Goal: Transaction & Acquisition: Subscribe to service/newsletter

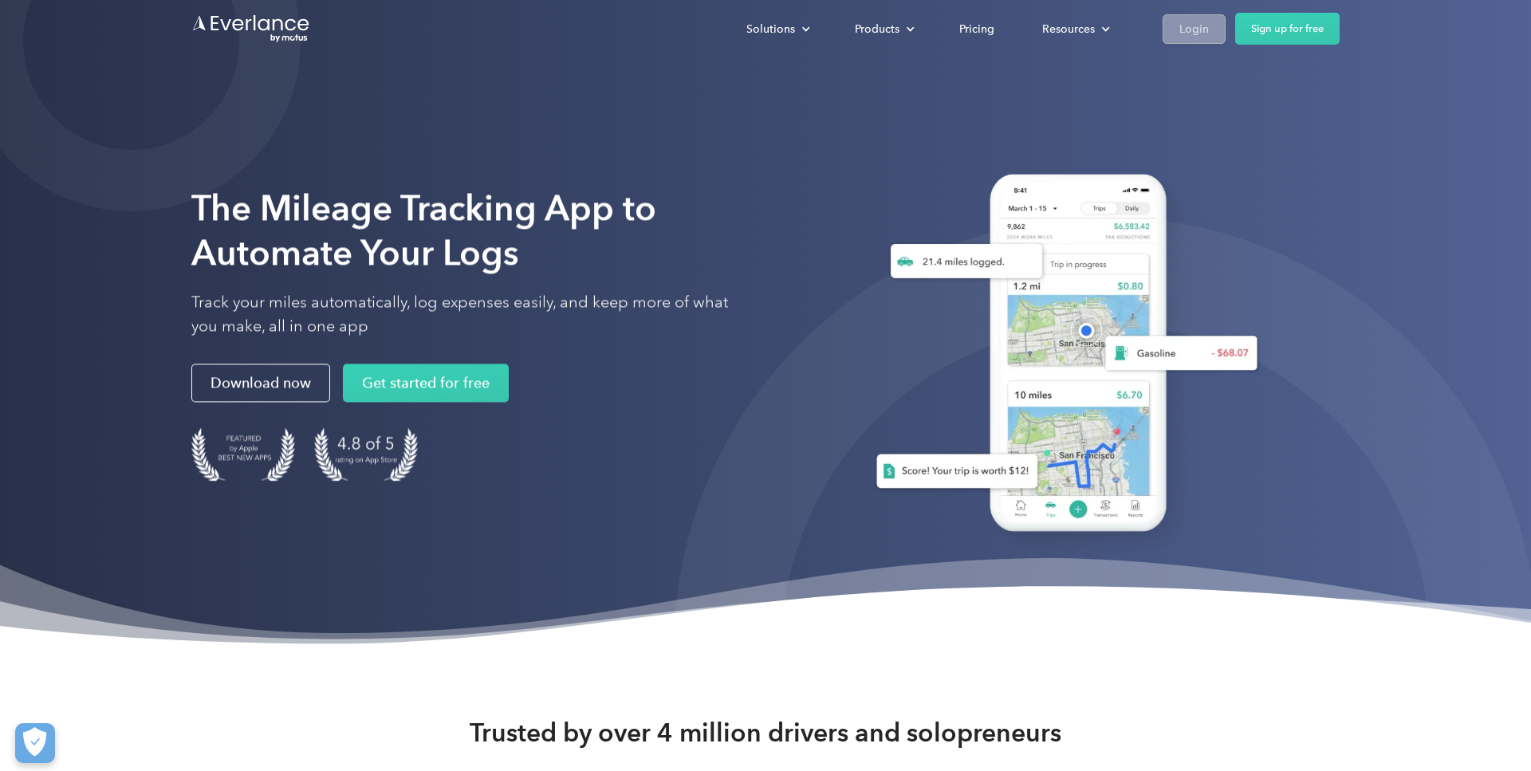
click at [1181, 23] on div "Login" at bounding box center [1195, 29] width 30 height 20
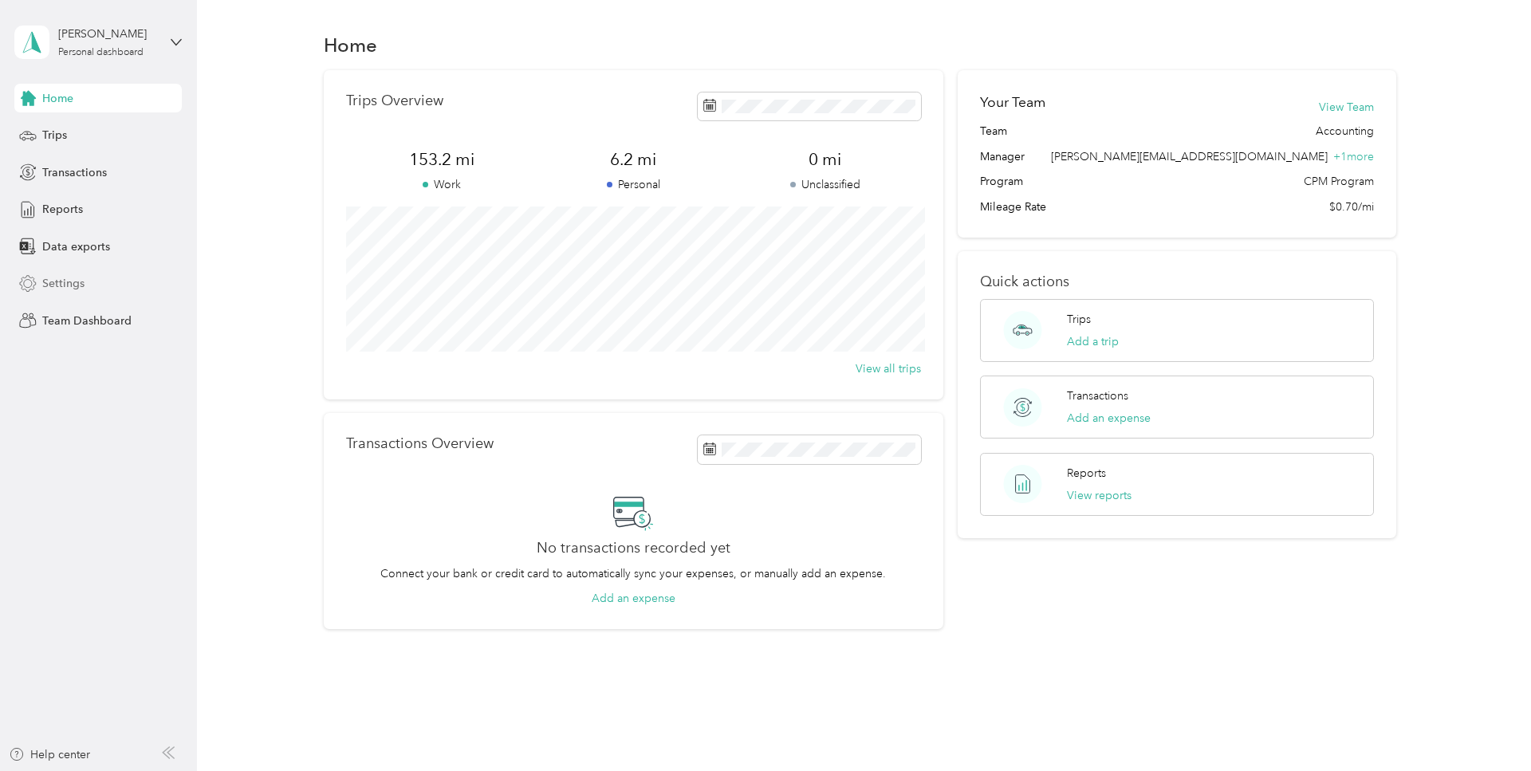
click at [81, 283] on span "Settings" at bounding box center [63, 283] width 42 height 17
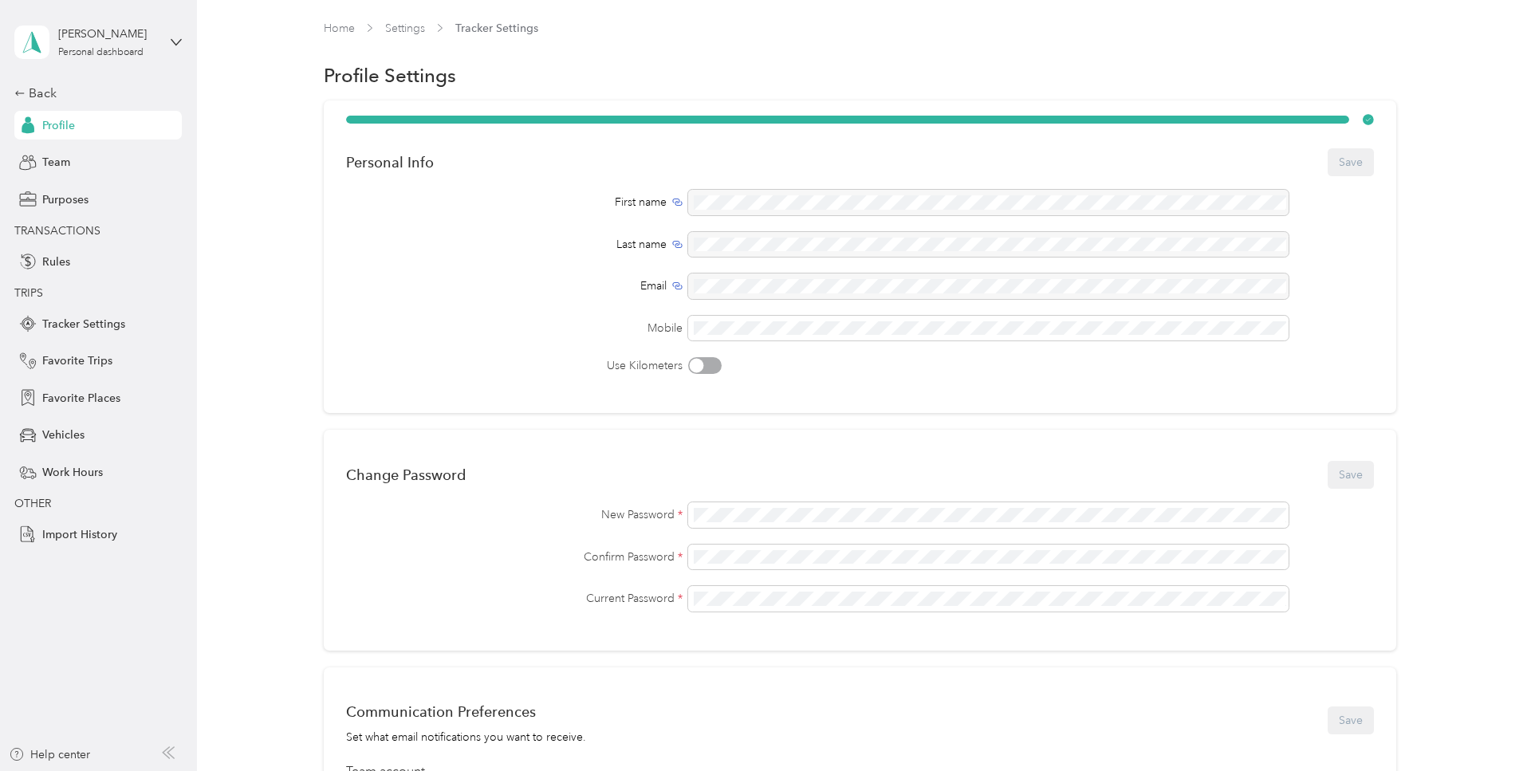
drag, startPoint x: 116, startPoint y: 755, endPoint x: 125, endPoint y: 756, distance: 9.6
click at [118, 756] on div "Help center" at bounding box center [99, 760] width 180 height 26
click at [171, 751] on icon at bounding box center [170, 752] width 6 height 11
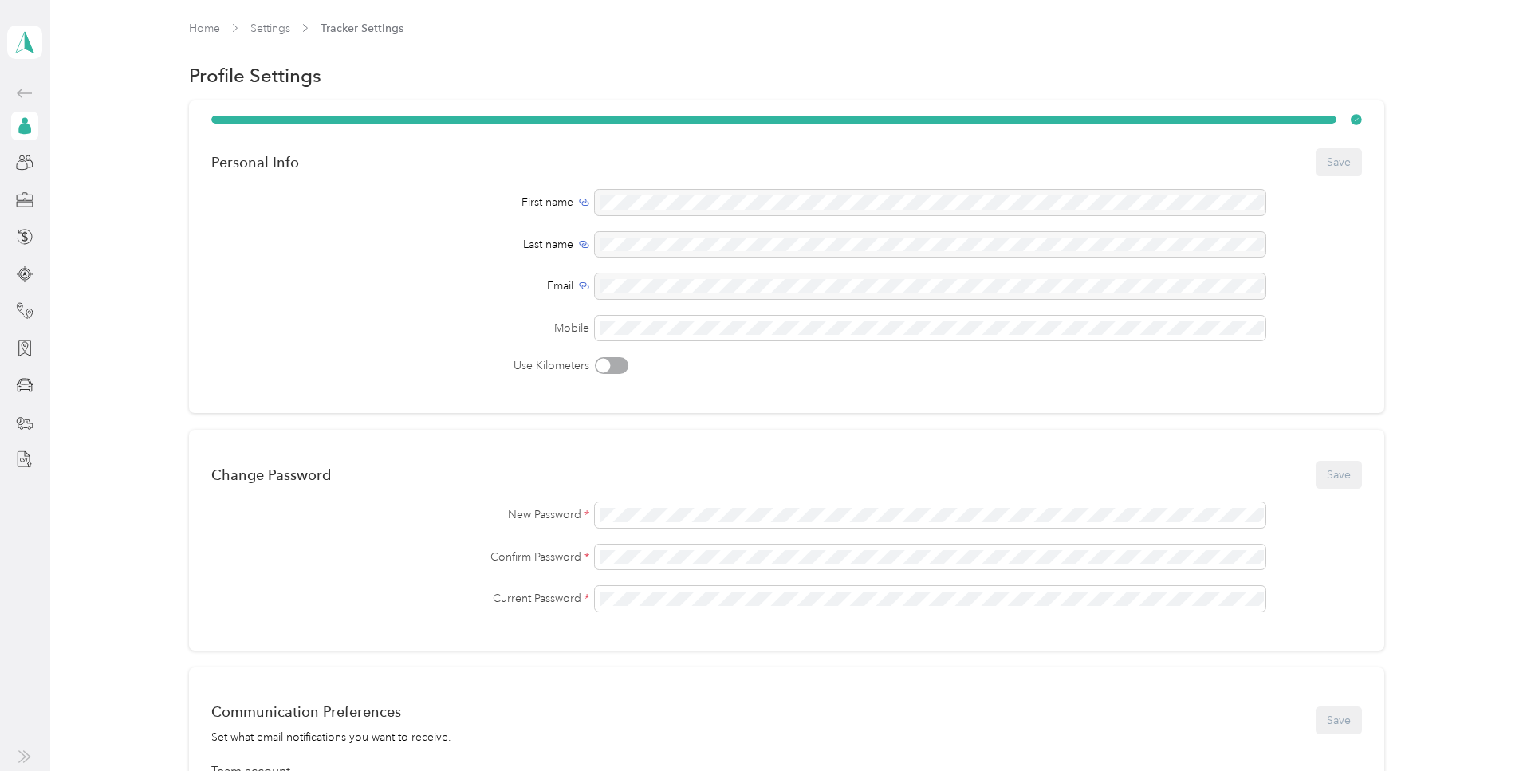
click at [26, 758] on icon at bounding box center [22, 756] width 6 height 11
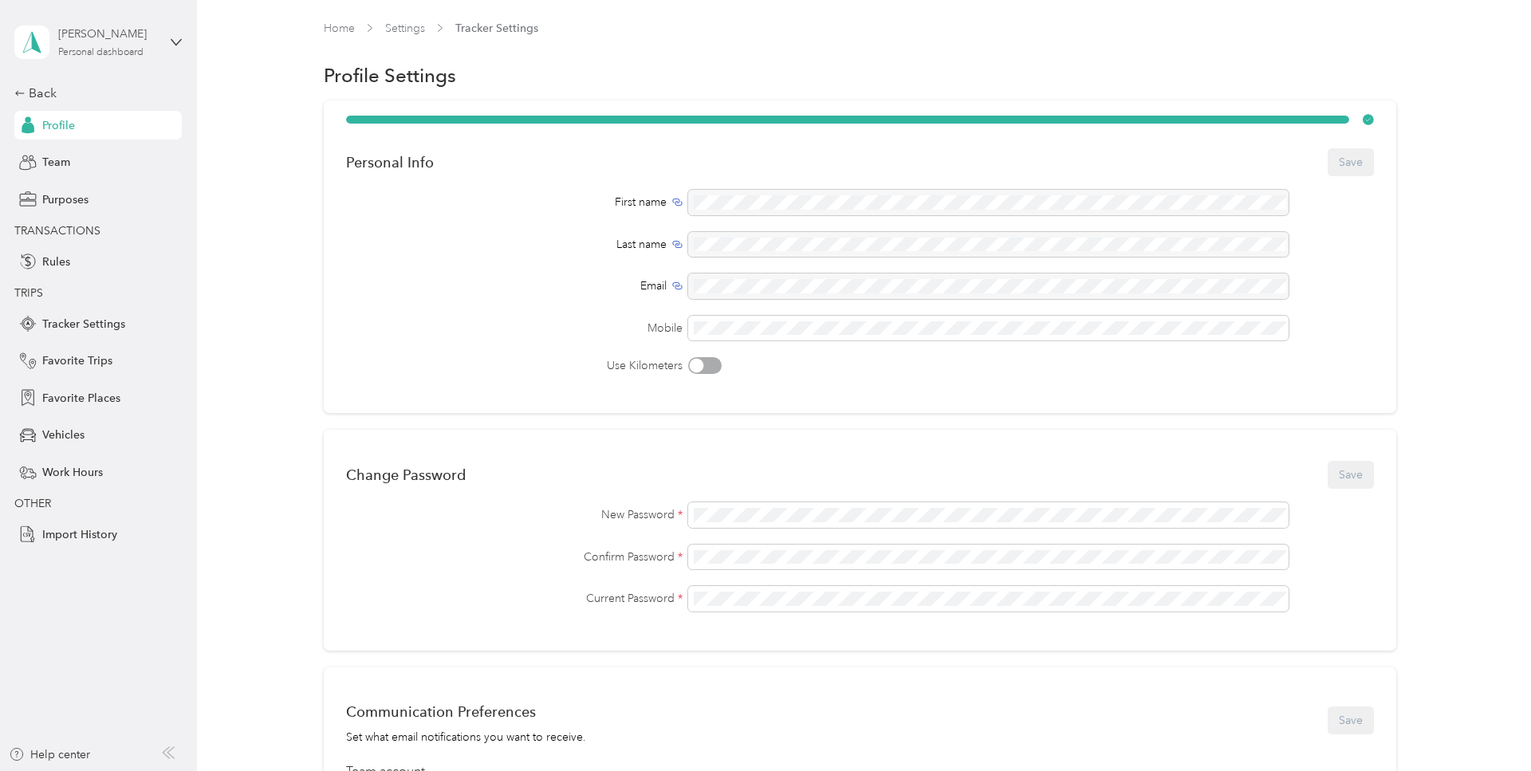
click at [117, 53] on div "Personal dashboard" at bounding box center [100, 53] width 85 height 10
click at [148, 135] on div "Team dashboard" at bounding box center [228, 131] width 404 height 28
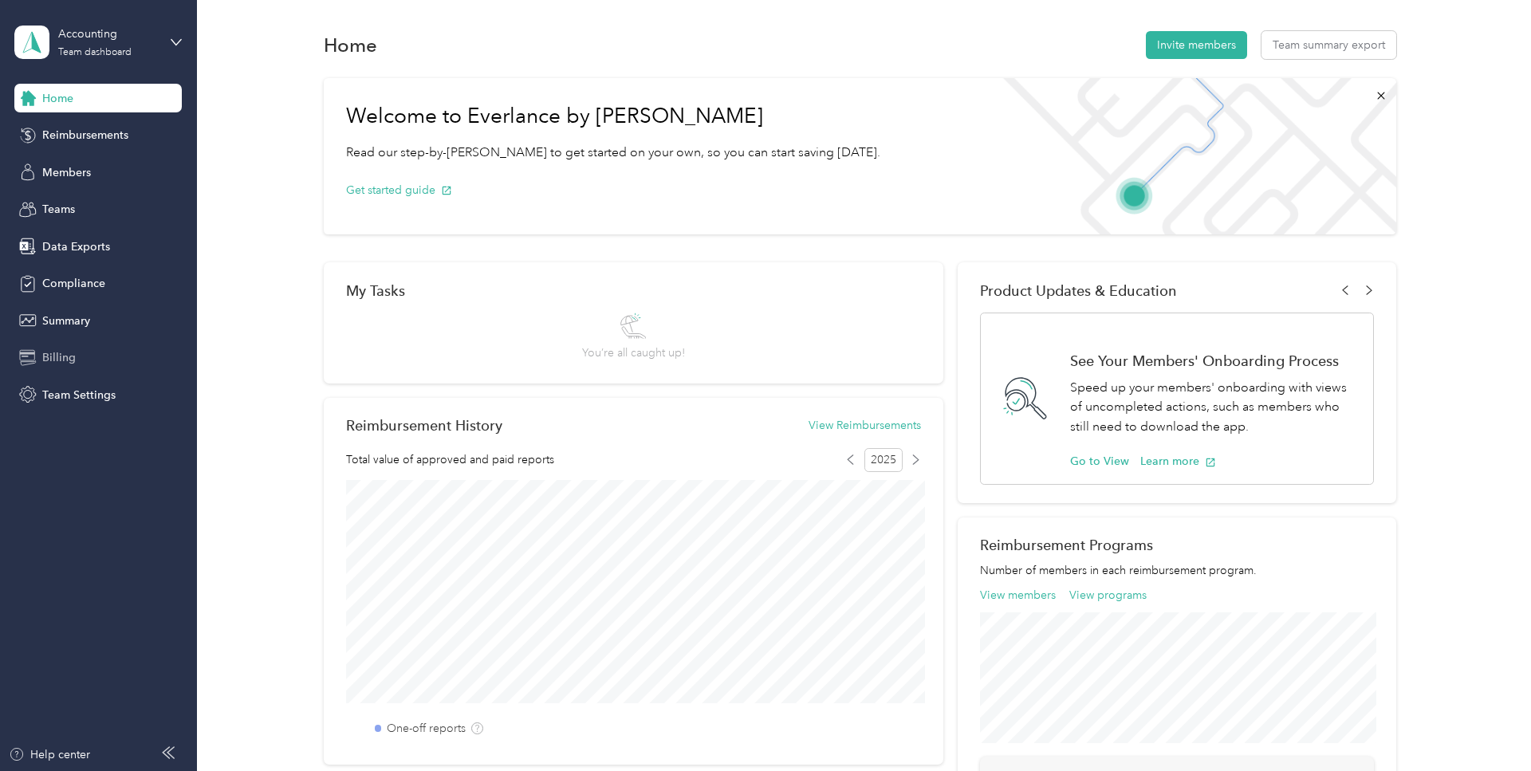
click at [50, 358] on span "Billing" at bounding box center [58, 357] width 33 height 17
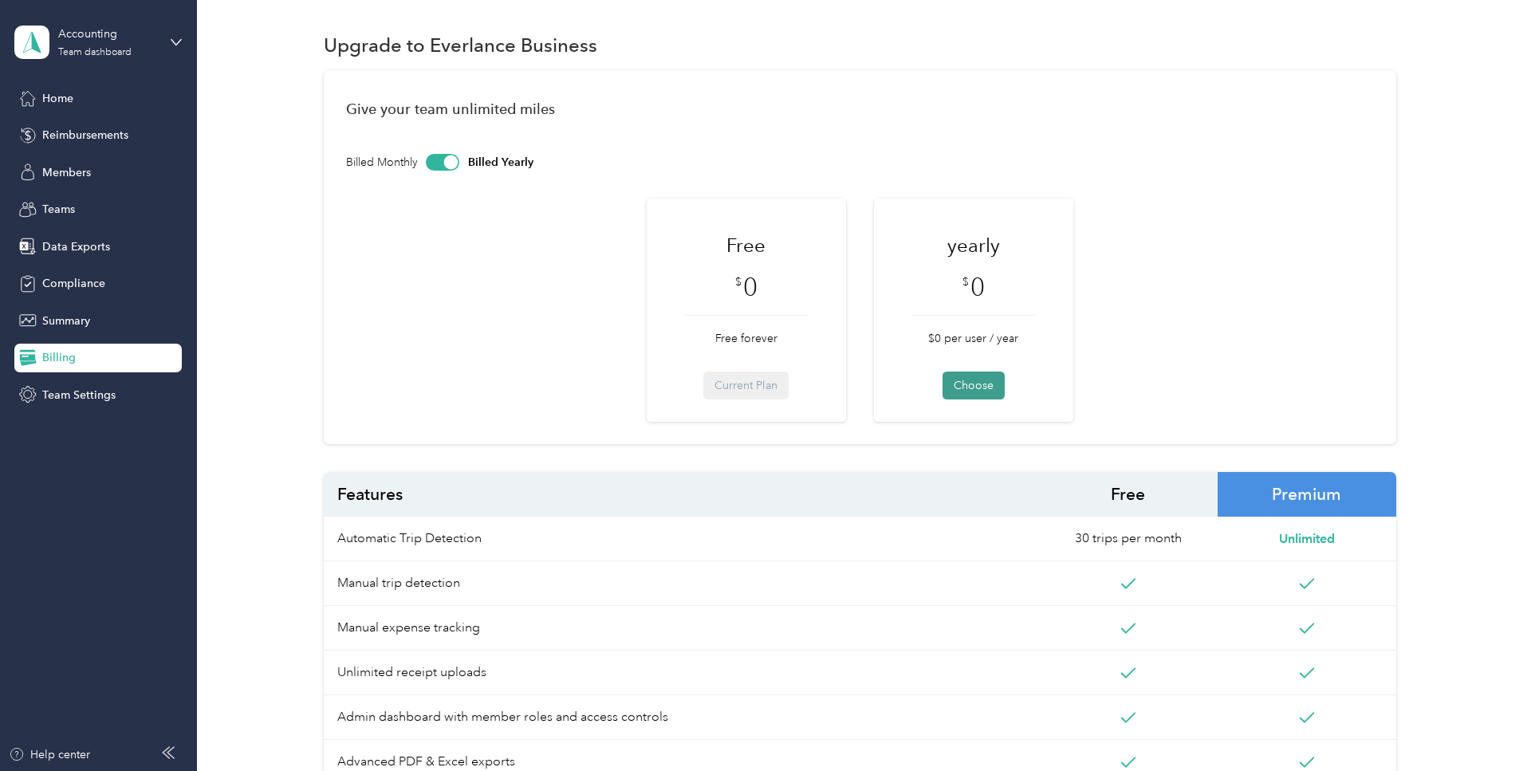
click at [986, 381] on button "Choose" at bounding box center [974, 386] width 62 height 28
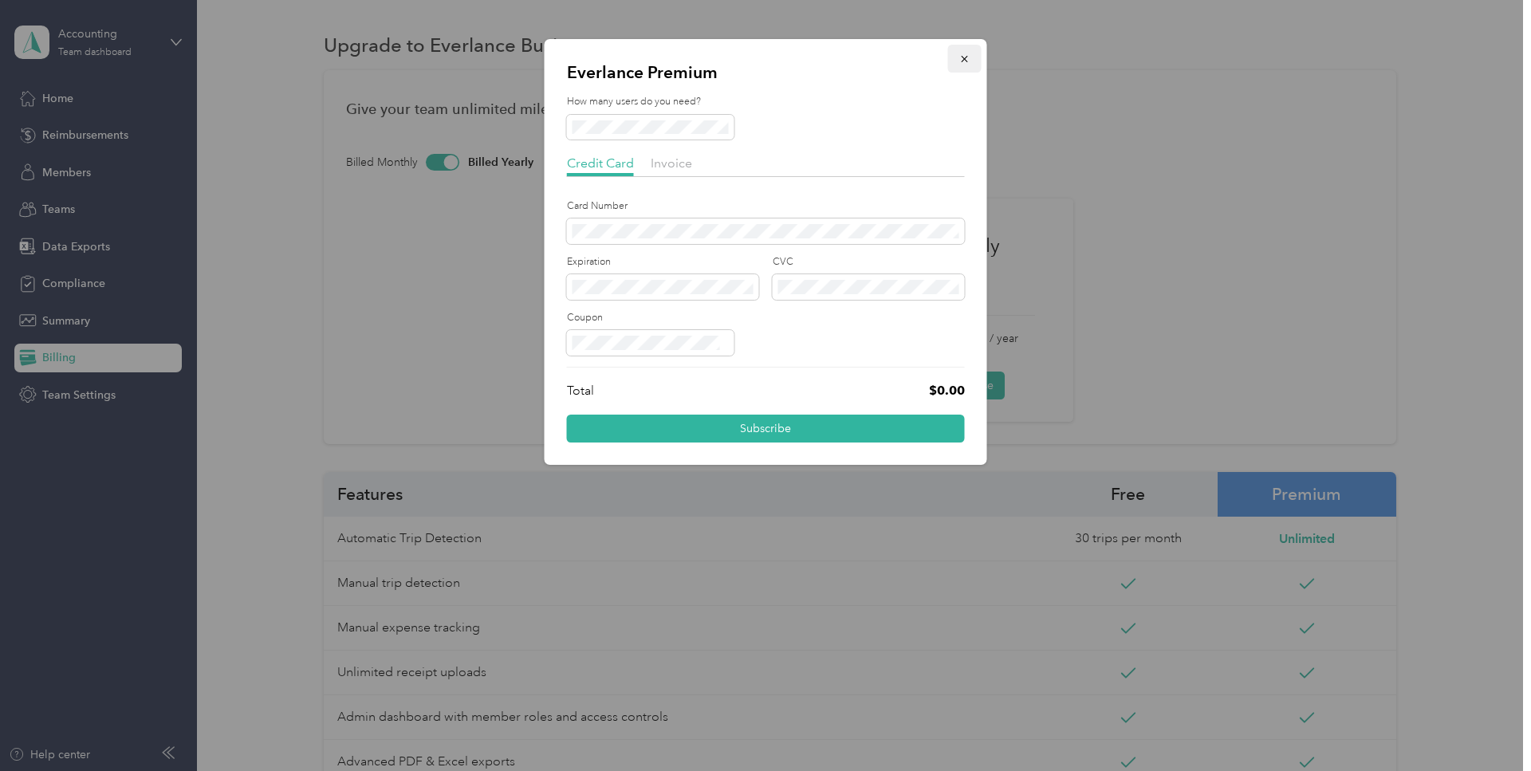
click at [971, 57] on button "button" at bounding box center [964, 59] width 33 height 28
